Goal: Task Accomplishment & Management: Use online tool/utility

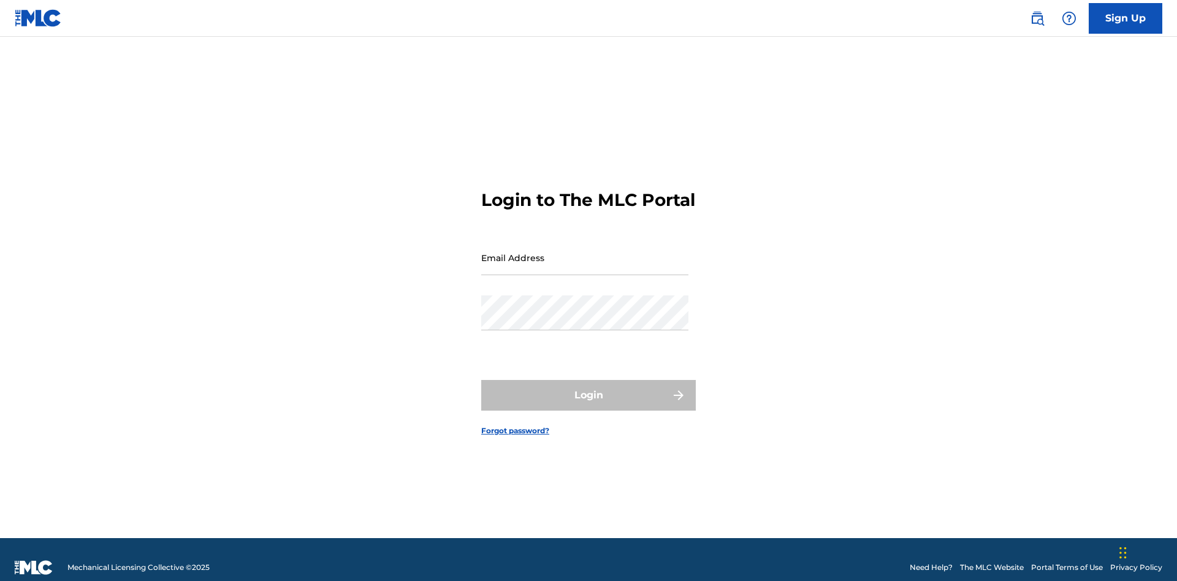
scroll to position [16, 0]
click at [585, 252] on input "Email Address" at bounding box center [584, 257] width 207 height 35
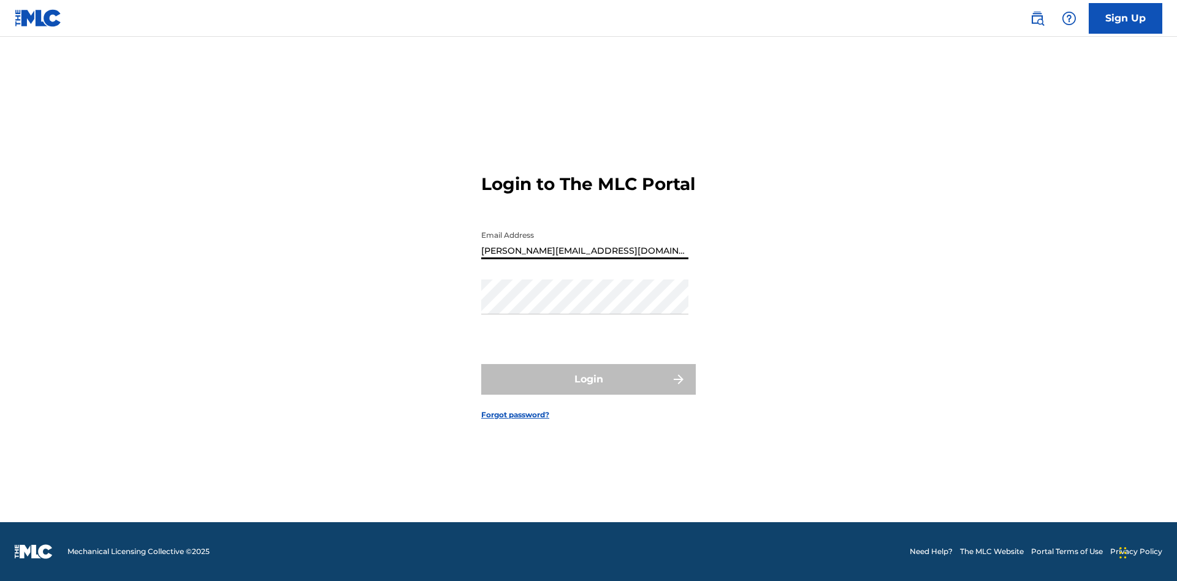
type input "Helena.Songwriter@gmail.com"
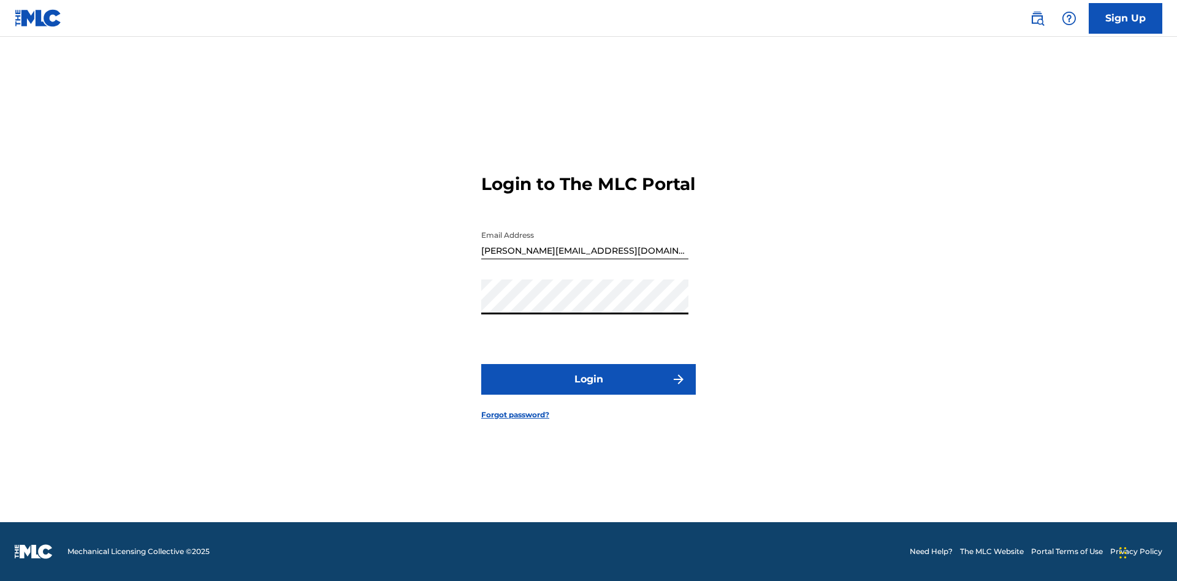
click at [588, 390] on button "Login" at bounding box center [588, 379] width 214 height 31
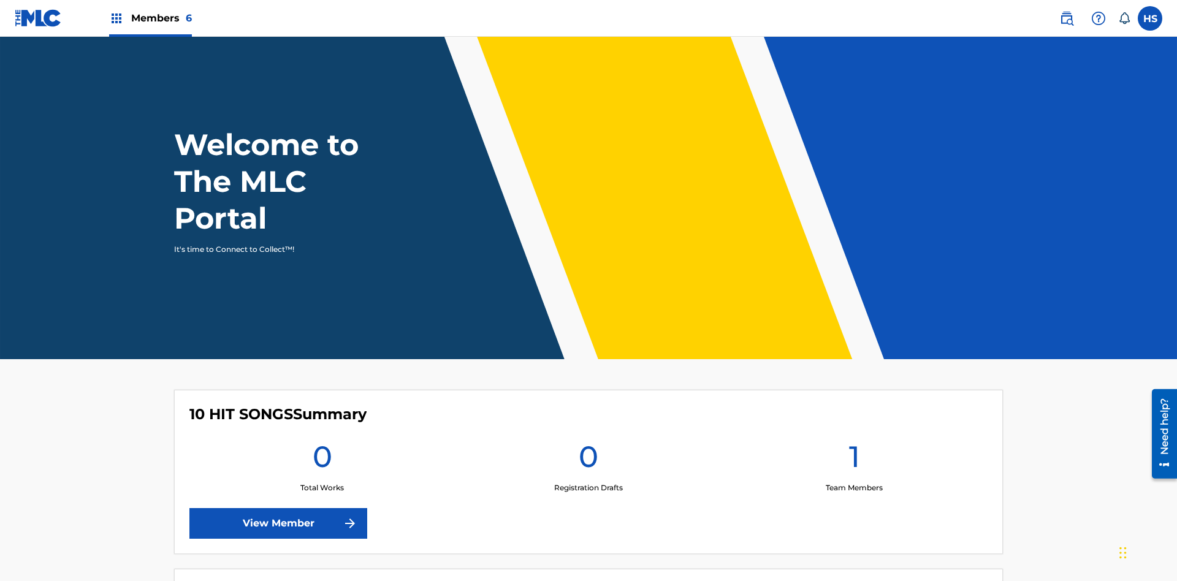
click at [150, 18] on span "Members 6" at bounding box center [161, 18] width 61 height 14
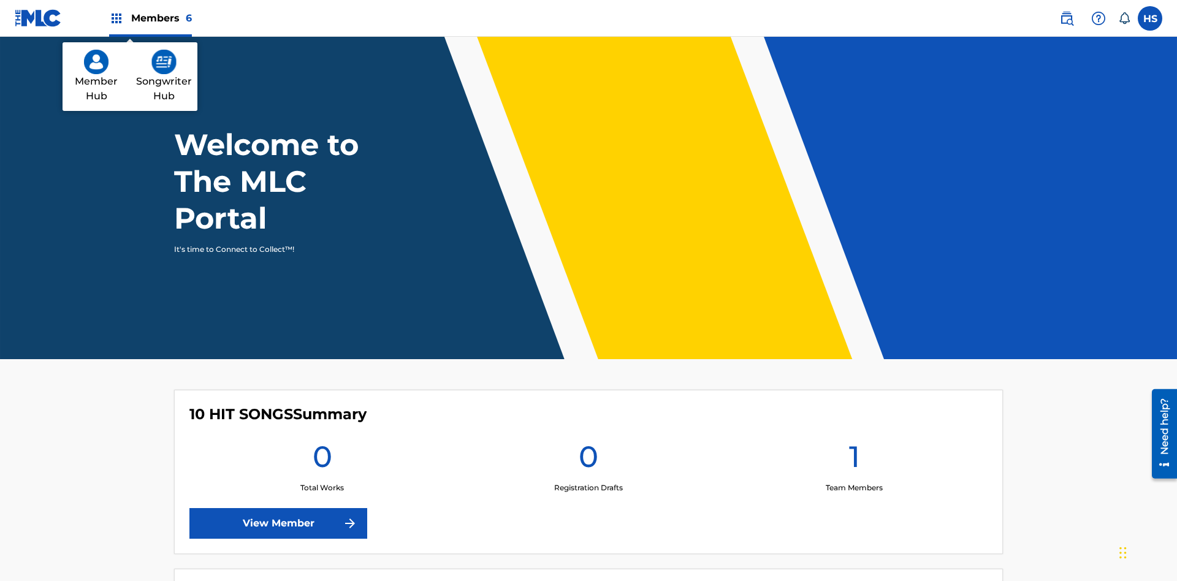
click at [164, 62] on img at bounding box center [163, 62] width 25 height 25
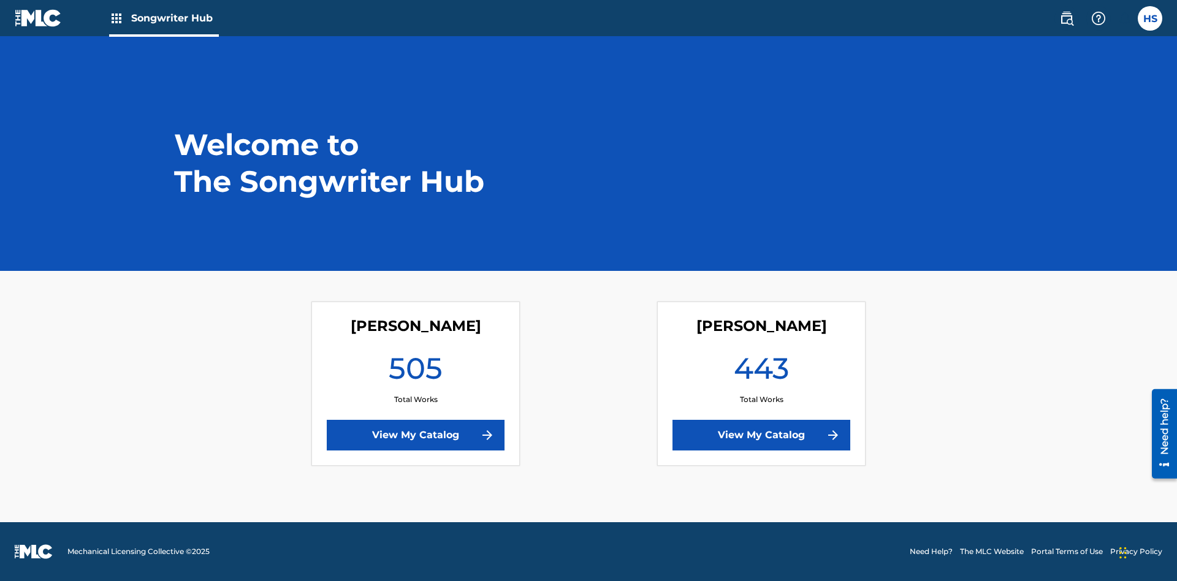
click at [761, 435] on link "View My Catalog" at bounding box center [761, 435] width 178 height 31
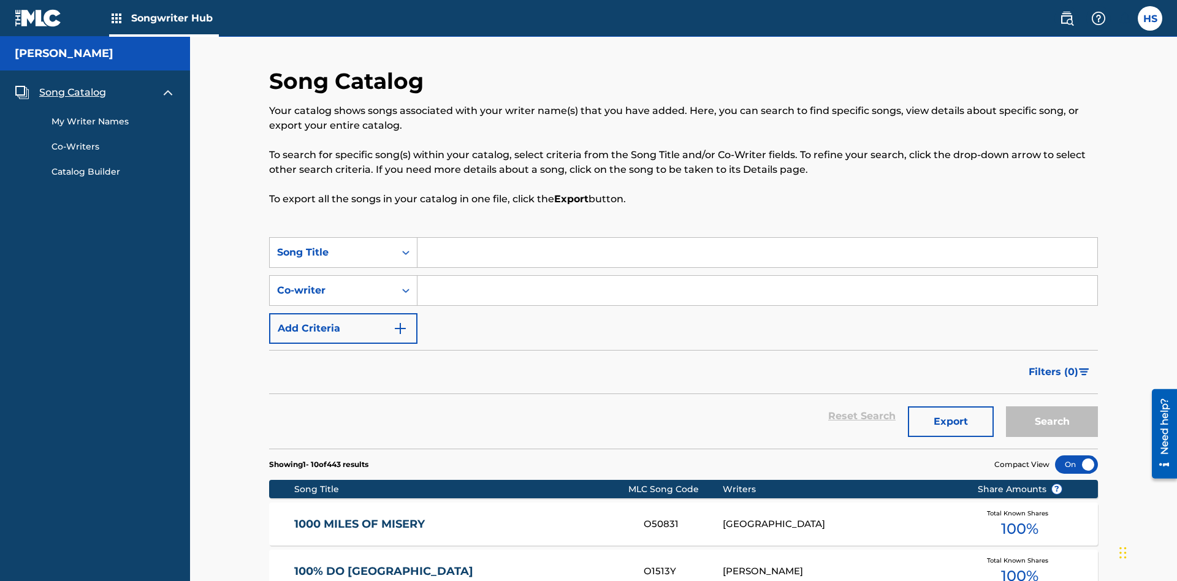
click at [72, 85] on span "Song Catalog" at bounding box center [72, 92] width 67 height 15
click at [332, 245] on div "Song Title" at bounding box center [332, 252] width 110 height 15
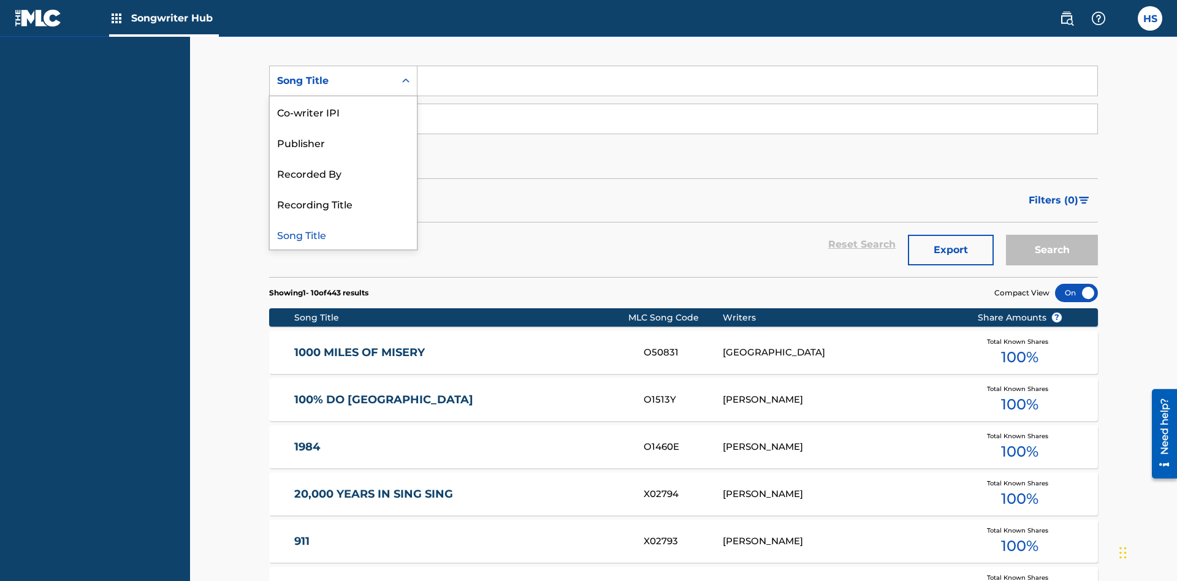
click at [343, 234] on div "Song Title" at bounding box center [343, 234] width 147 height 31
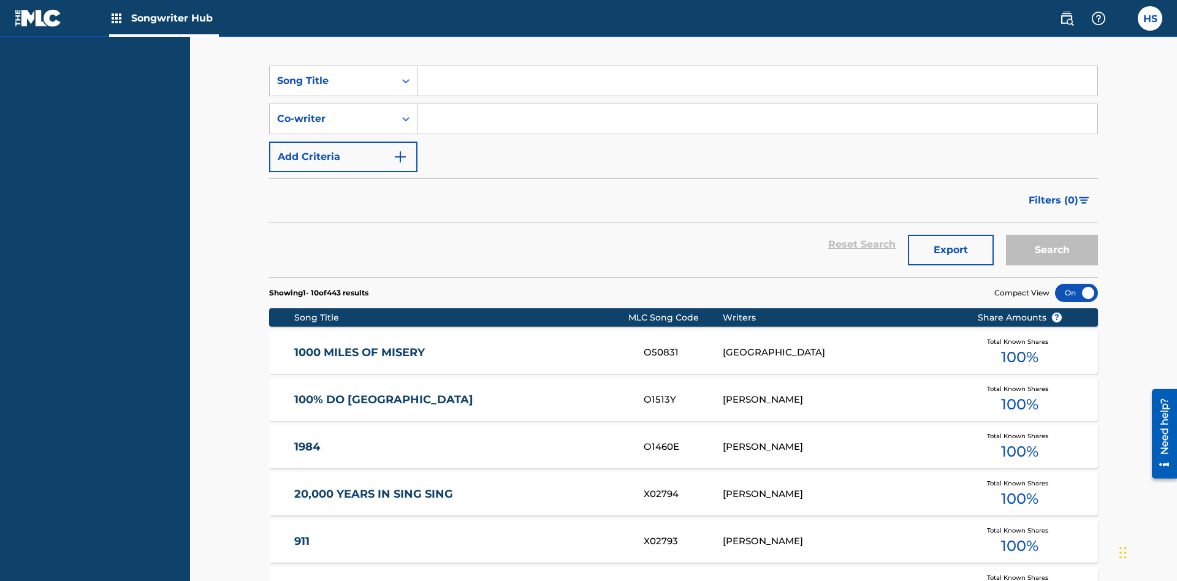
click at [757, 88] on input "Search Form" at bounding box center [757, 80] width 680 height 29
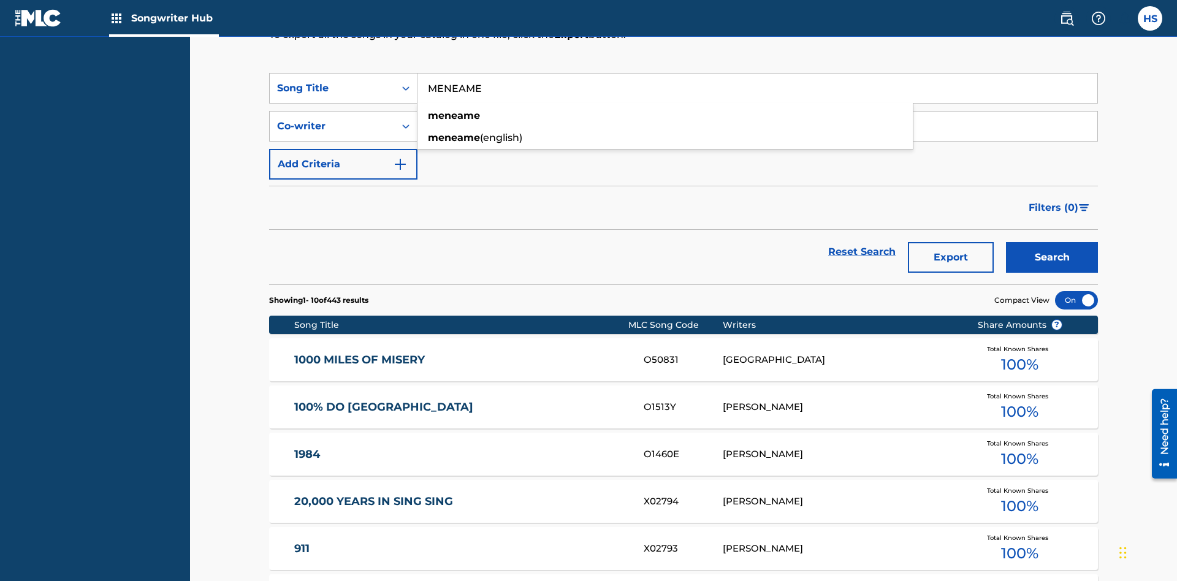
type input "MENEAME"
click at [1052, 242] on button "Search" at bounding box center [1052, 257] width 92 height 31
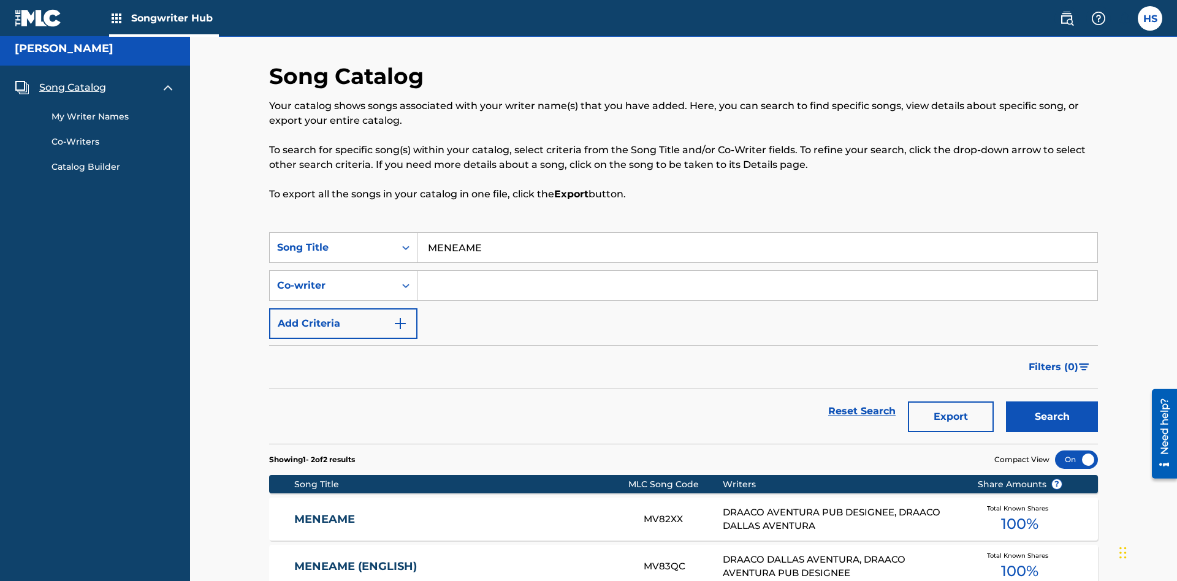
click at [757, 233] on input "MENEAME" at bounding box center [757, 247] width 680 height 29
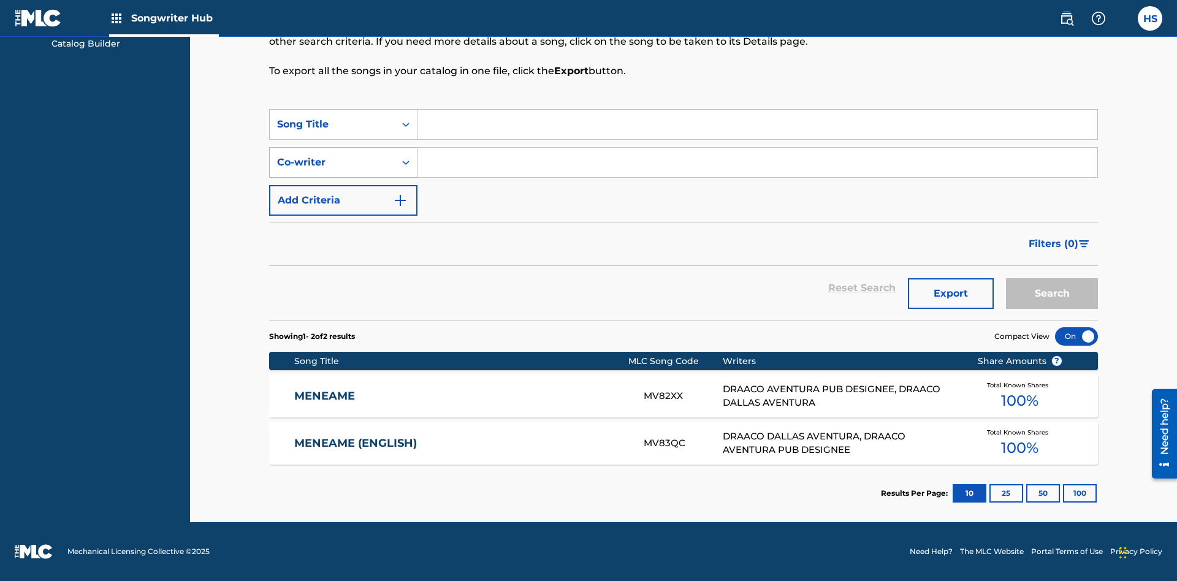
click at [332, 162] on div "Co-writer" at bounding box center [332, 162] width 110 height 15
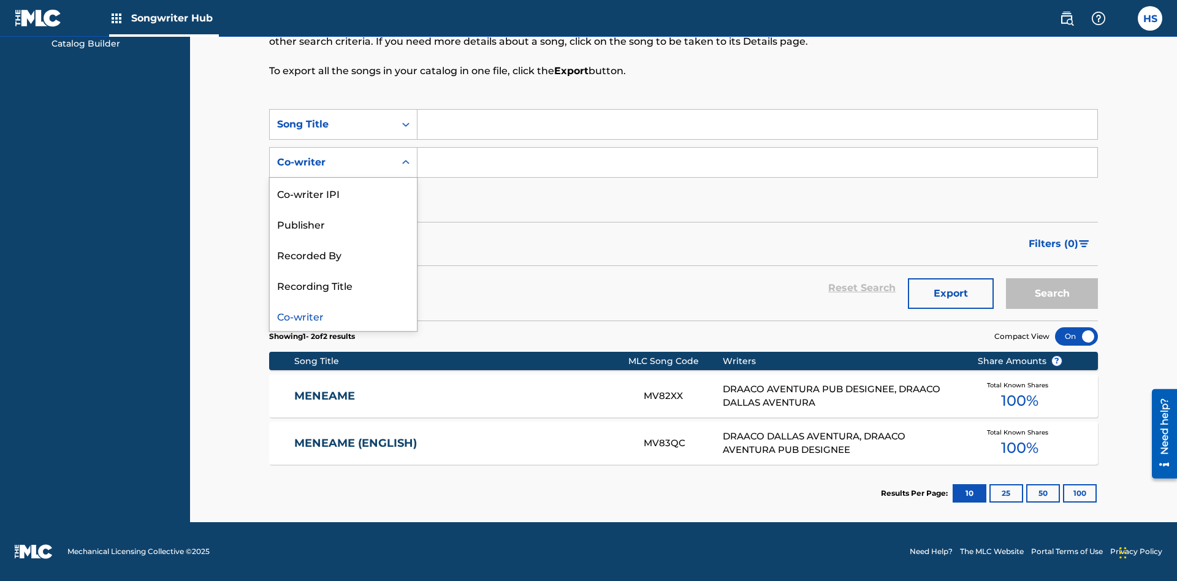
click at [343, 316] on div "Co-writer" at bounding box center [343, 315] width 147 height 31
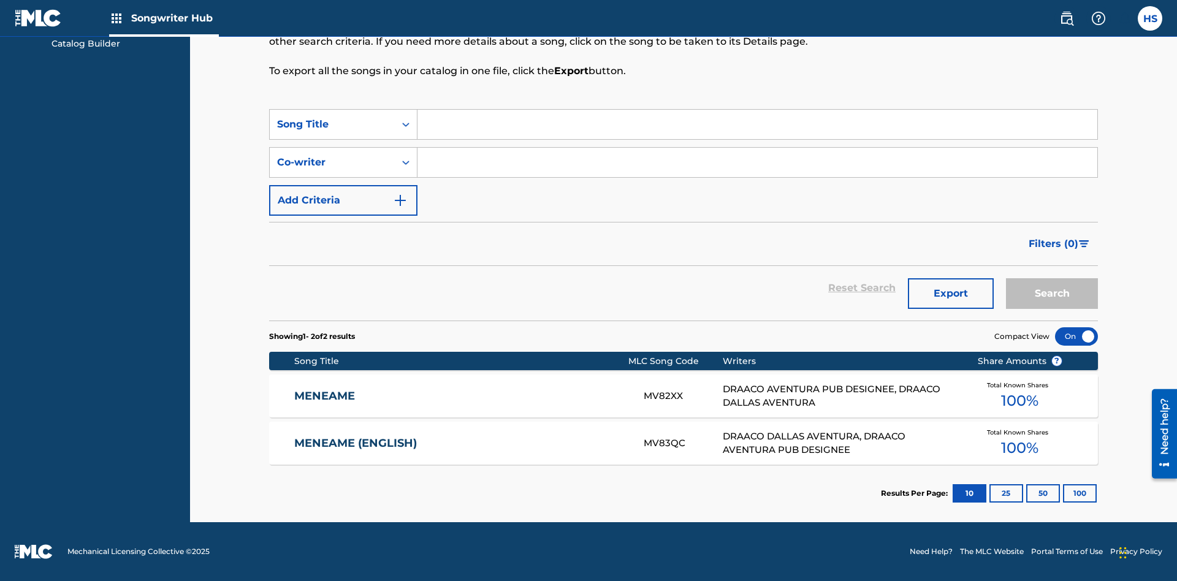
click at [757, 162] on input "Search Form" at bounding box center [757, 162] width 680 height 29
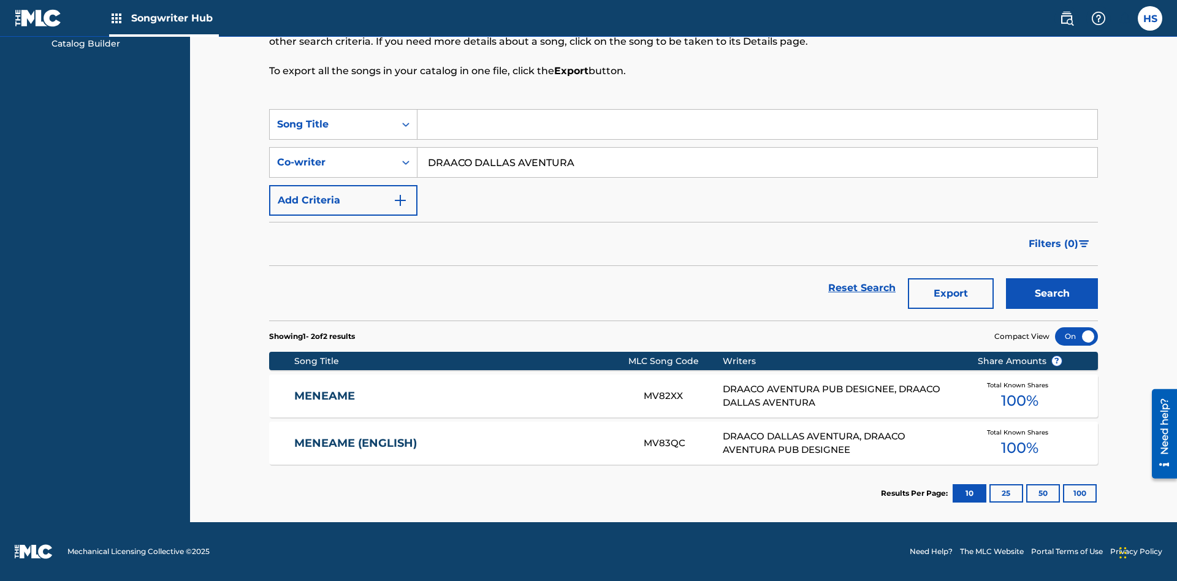
type input "DRAACO DALLAS AVENTURA"
click at [1052, 294] on button "Search" at bounding box center [1052, 293] width 92 height 31
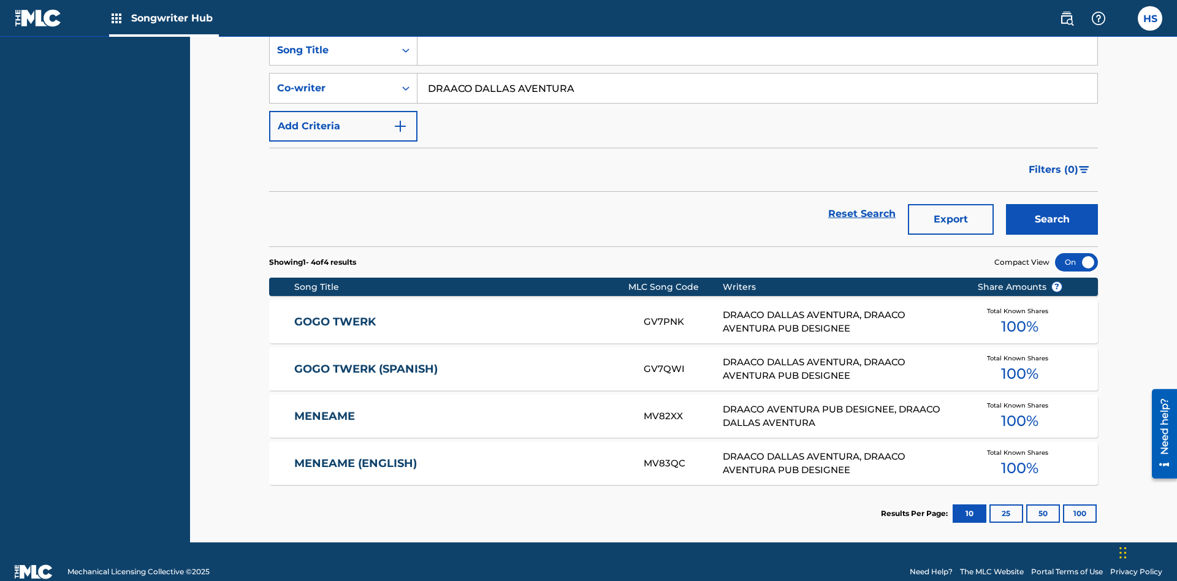
click at [757, 88] on input "DRAACO DALLAS AVENTURA" at bounding box center [757, 88] width 680 height 29
click at [332, 58] on div "Song Title" at bounding box center [332, 50] width 110 height 15
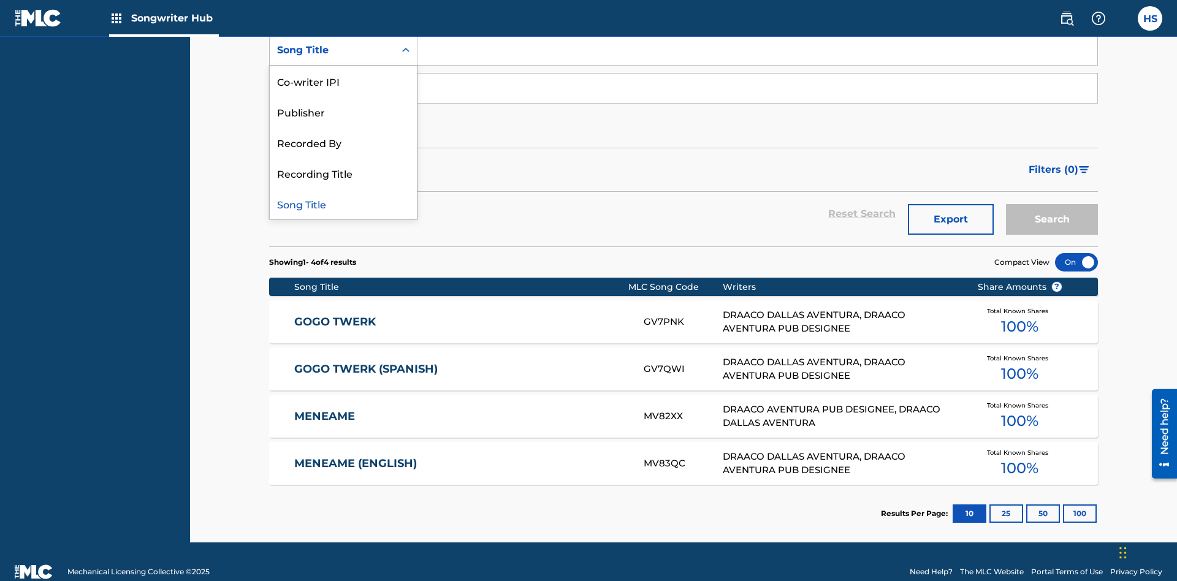
scroll to position [172, 0]
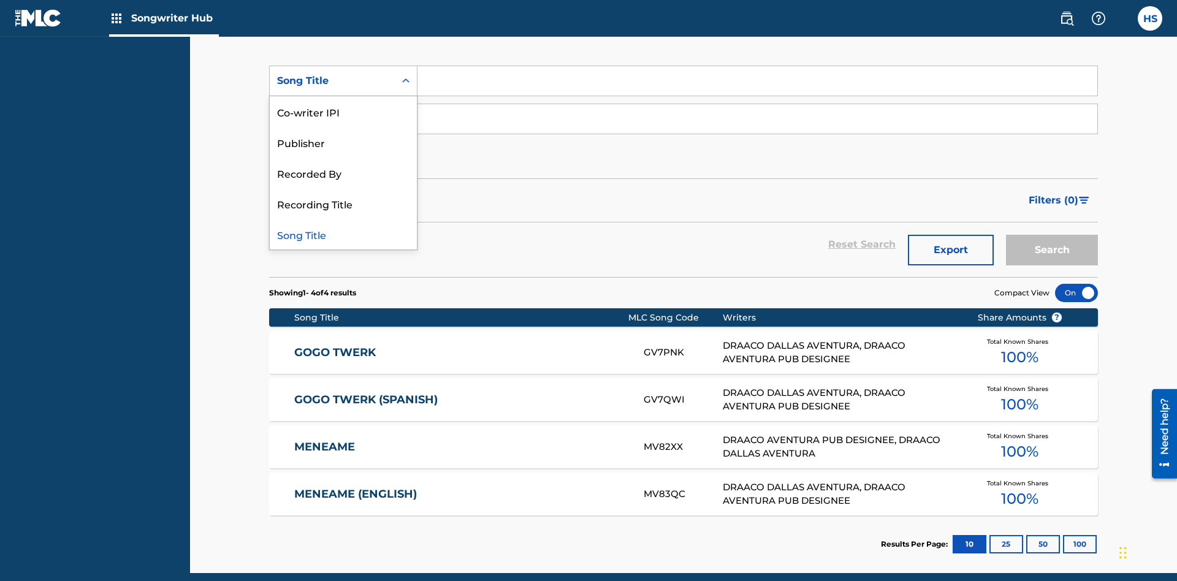
click at [343, 112] on div "Co-writer IPI" at bounding box center [343, 111] width 147 height 31
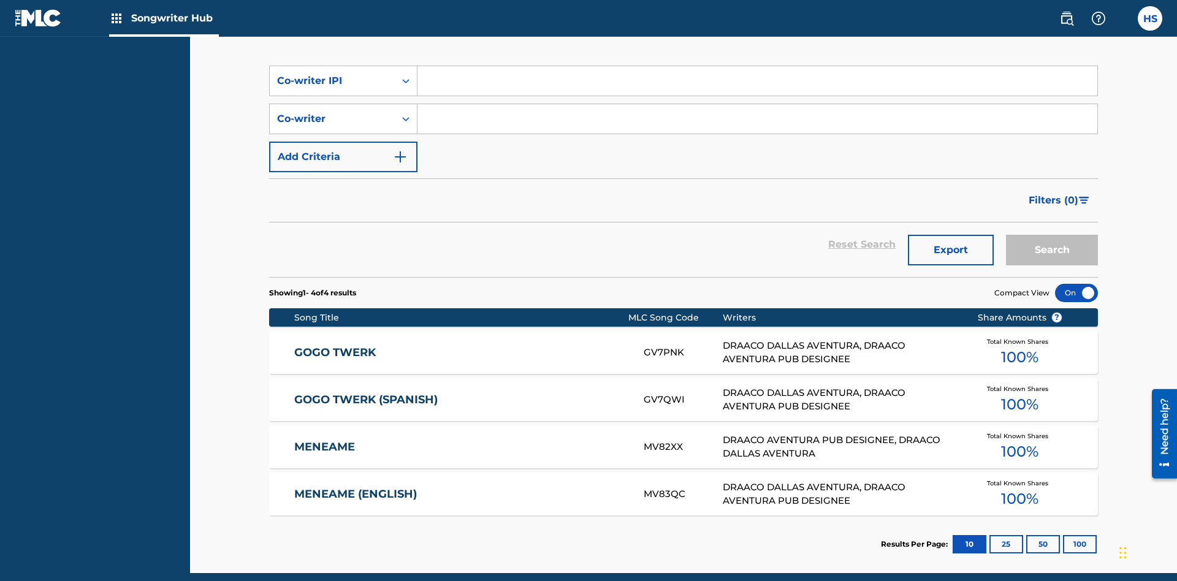
click at [757, 88] on input "Search Form" at bounding box center [757, 80] width 680 height 29
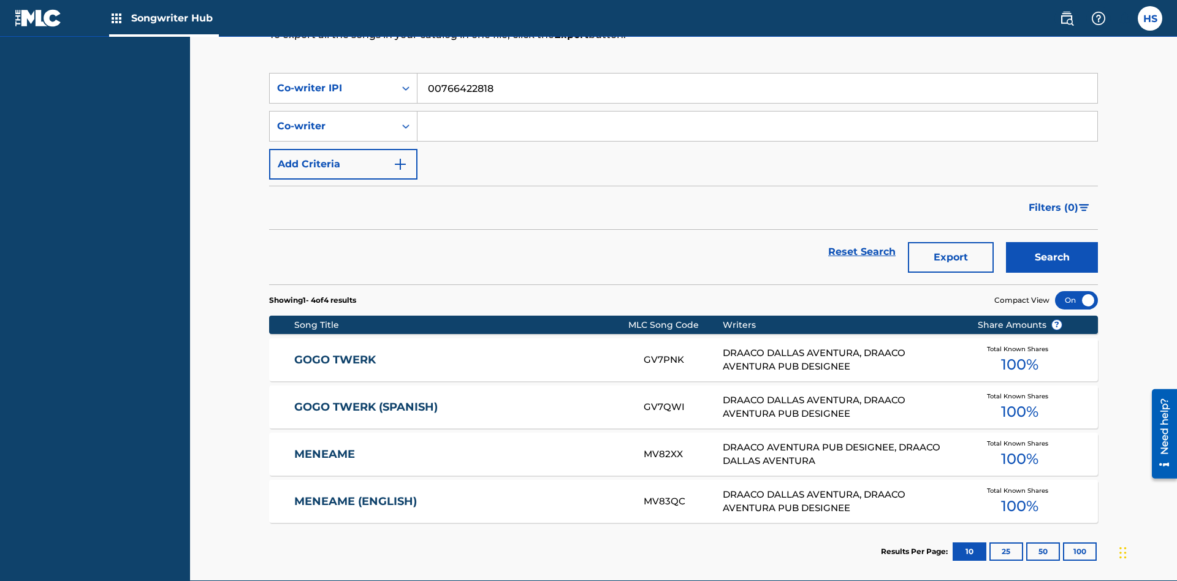
type input "00766422818"
click at [1052, 242] on button "Search" at bounding box center [1052, 257] width 92 height 31
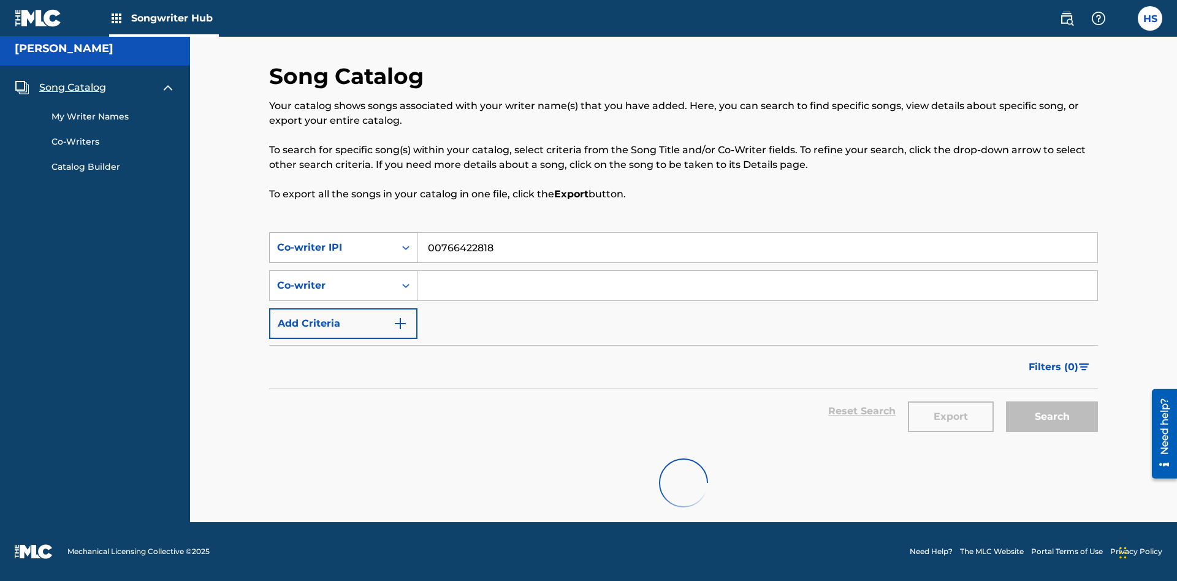
click at [332, 240] on div "Co-writer IPI" at bounding box center [332, 247] width 110 height 15
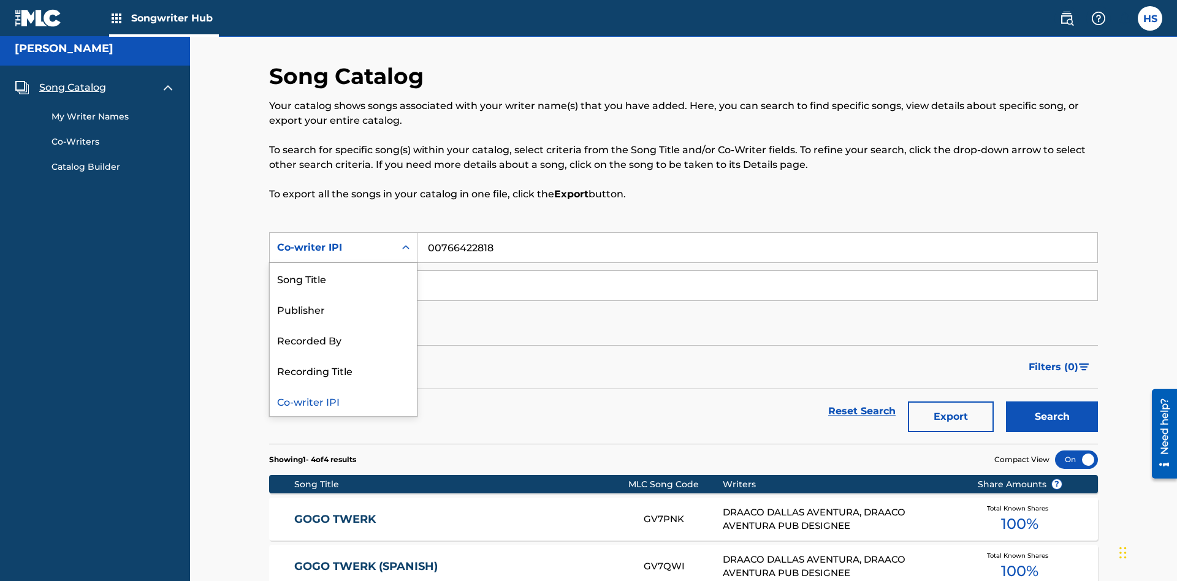
scroll to position [172, 0]
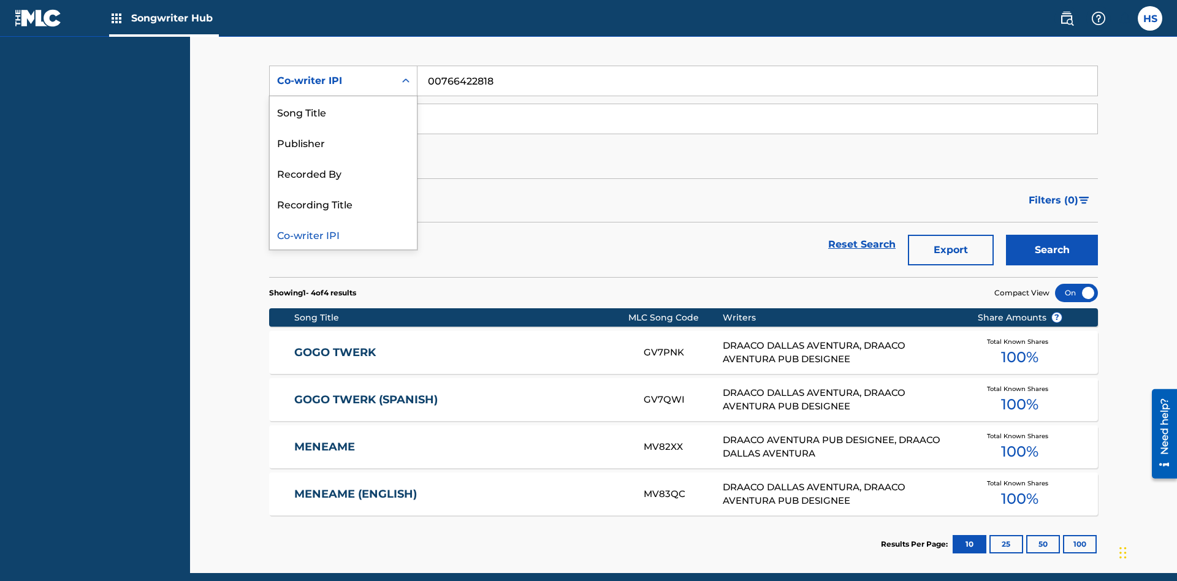
click at [343, 173] on div "Recorded By" at bounding box center [343, 172] width 147 height 31
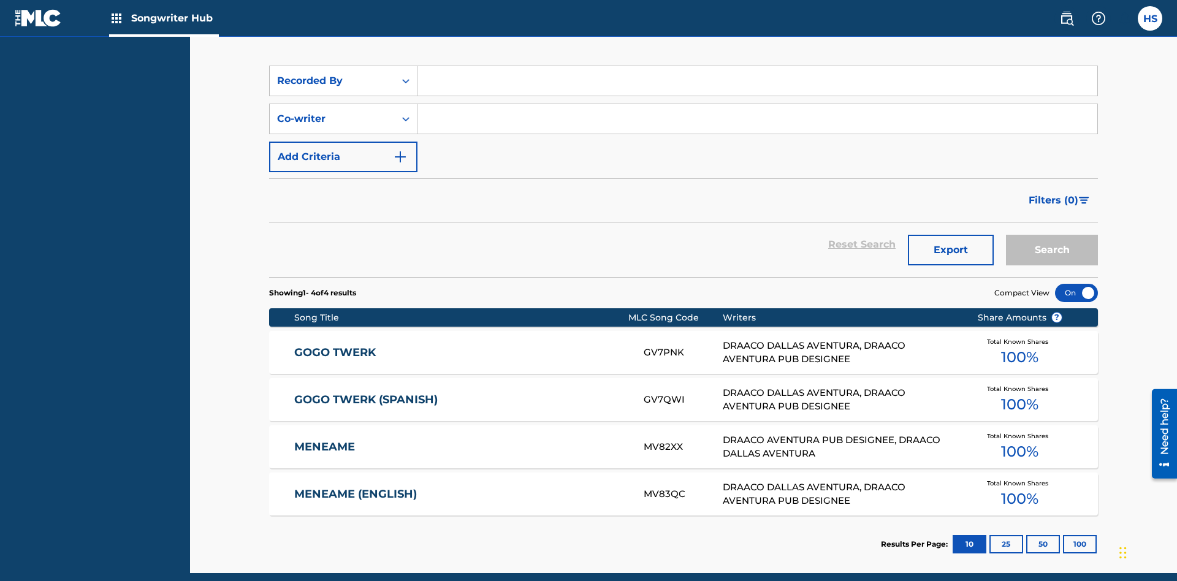
click at [757, 88] on input "Search Form" at bounding box center [757, 80] width 680 height 29
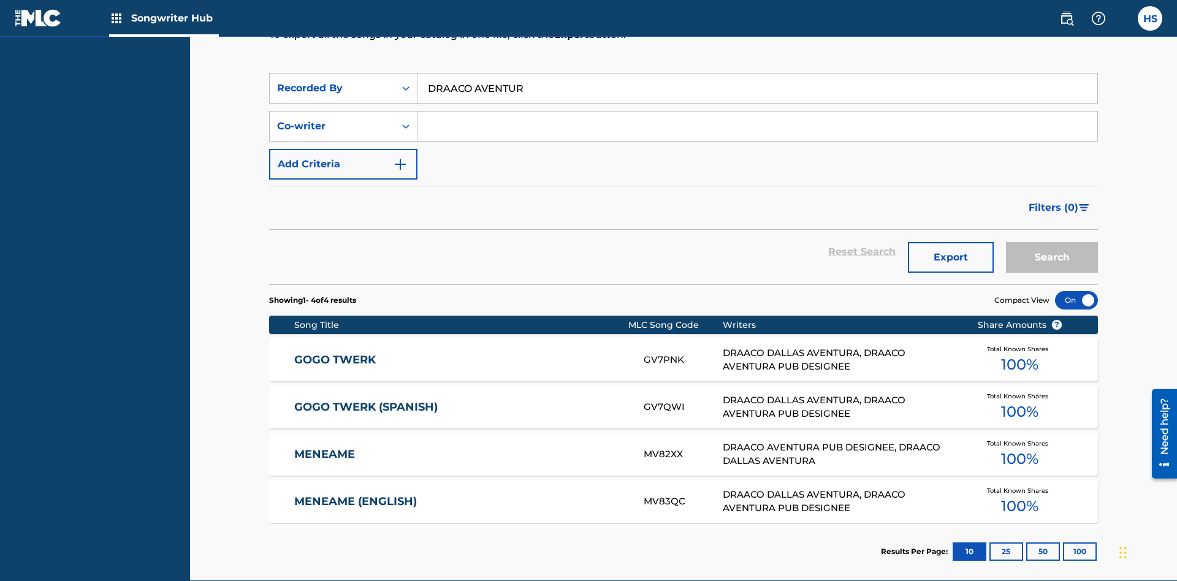
type input "DRAACO AVENTURA"
click at [1052, 242] on button "Search" at bounding box center [1052, 257] width 92 height 31
click at [332, 81] on div "Recorded By" at bounding box center [332, 88] width 110 height 15
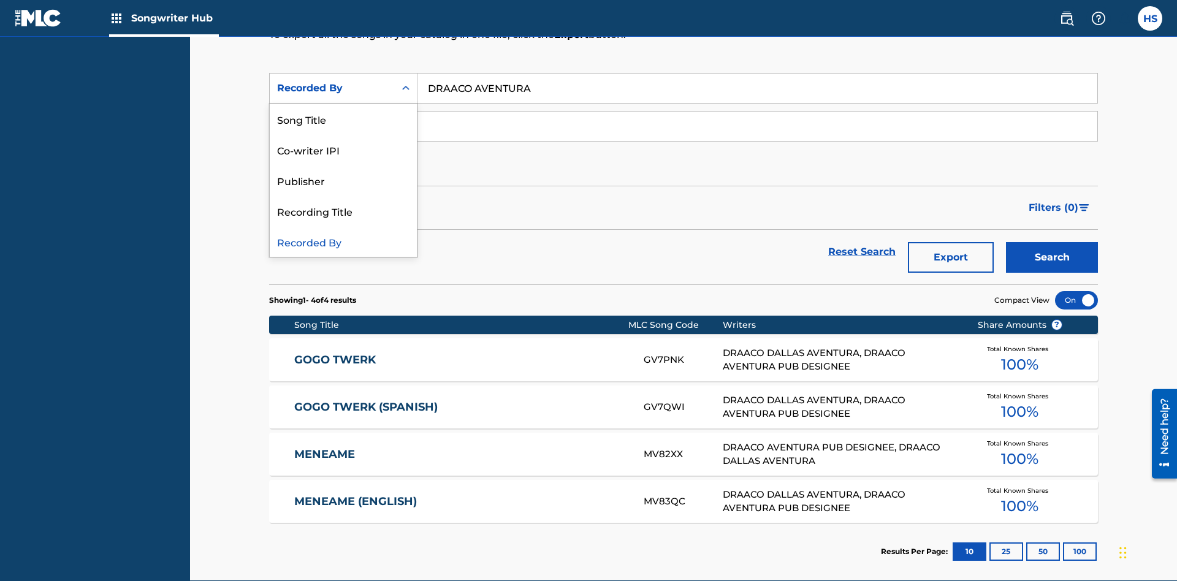
click at [343, 173] on div "Publisher" at bounding box center [343, 180] width 147 height 31
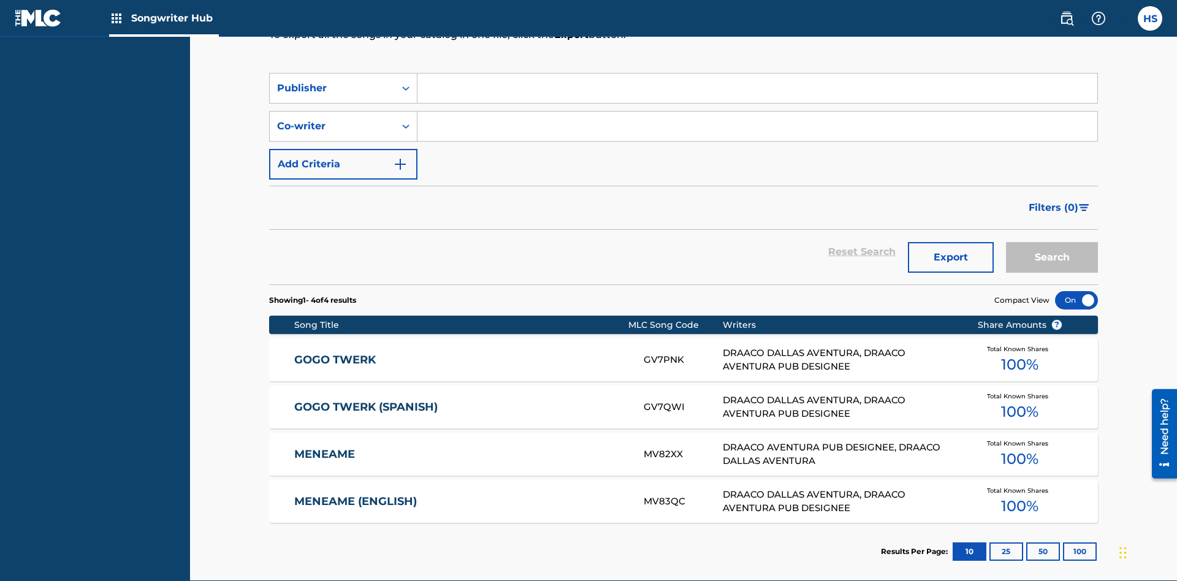
click at [757, 88] on input "Search Form" at bounding box center [757, 88] width 680 height 29
type input "DRAACO AVENTURA PUB DESIGNEE"
